Goal: Information Seeking & Learning: Learn about a topic

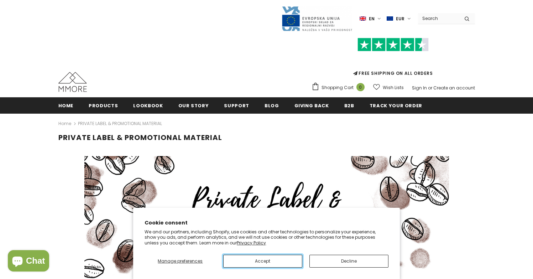
click at [259, 261] on button "Accept" at bounding box center [262, 261] width 79 height 13
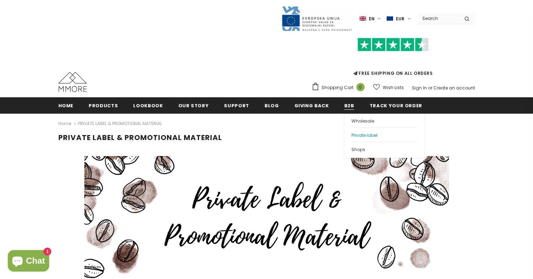
click at [352, 133] on span "Private label" at bounding box center [365, 135] width 26 height 6
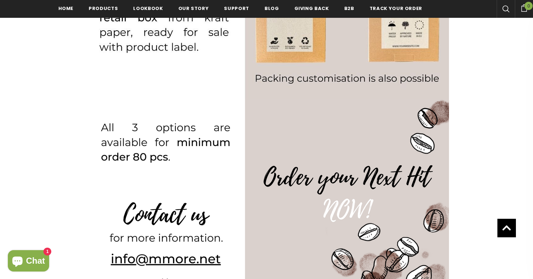
scroll to position [929, 0]
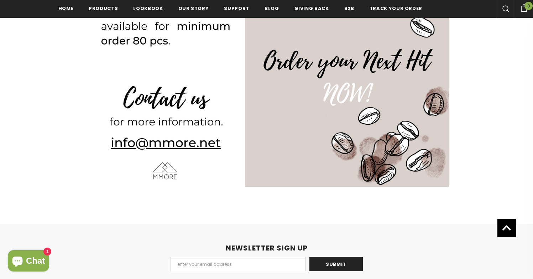
drag, startPoint x: 162, startPoint y: 141, endPoint x: 128, endPoint y: 140, distance: 34.2
click at [128, 140] on img at bounding box center [266, 85] width 365 height 204
drag, startPoint x: 128, startPoint y: 140, endPoint x: 141, endPoint y: 159, distance: 22.7
click at [128, 140] on img at bounding box center [266, 85] width 365 height 204
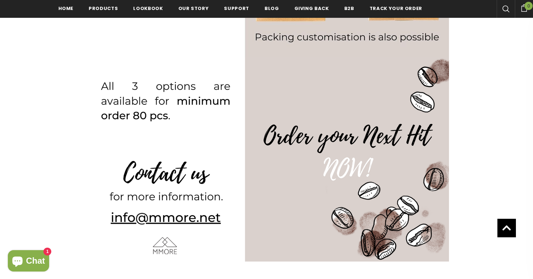
scroll to position [819, 0]
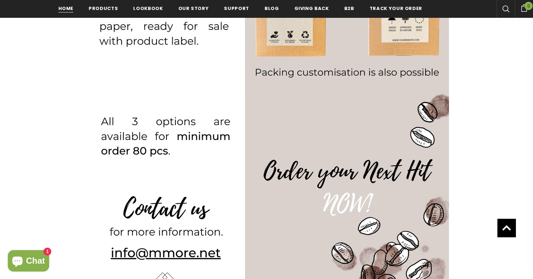
drag, startPoint x: 103, startPoint y: 249, endPoint x: 71, endPoint y: 0, distance: 251.1
